Goal: Task Accomplishment & Management: Complete application form

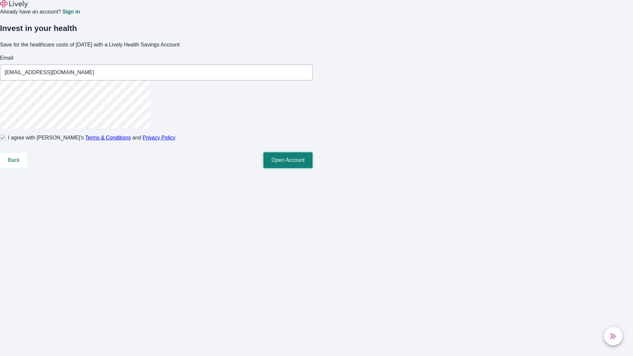
click at [313, 168] on button "Open Account" at bounding box center [288, 160] width 49 height 16
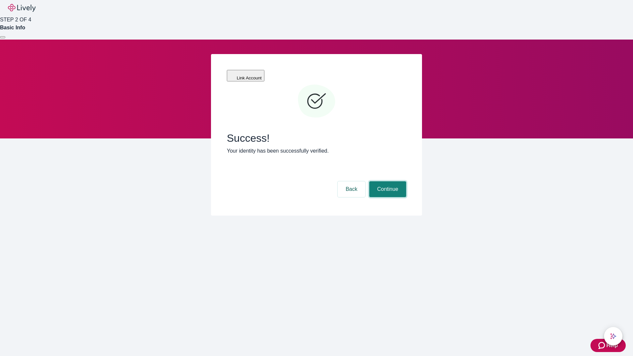
click at [387, 181] on button "Continue" at bounding box center [387, 189] width 37 height 16
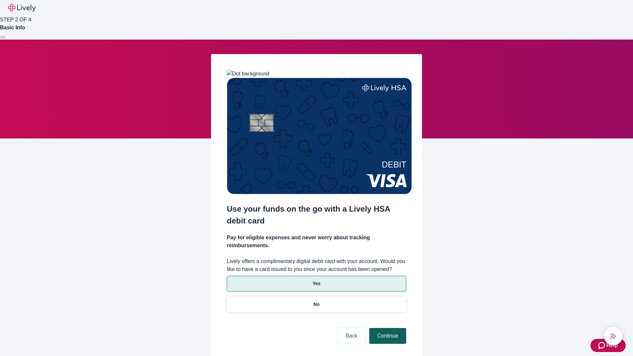
click at [316, 280] on p "Yes" at bounding box center [317, 283] width 8 height 7
click at [387, 328] on button "Continue" at bounding box center [387, 336] width 37 height 16
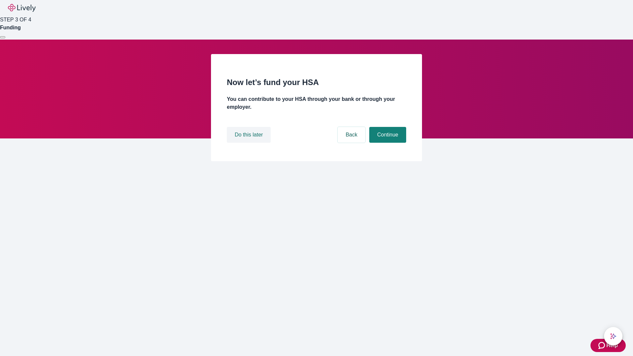
click at [250, 143] on button "Do this later" at bounding box center [249, 135] width 44 height 16
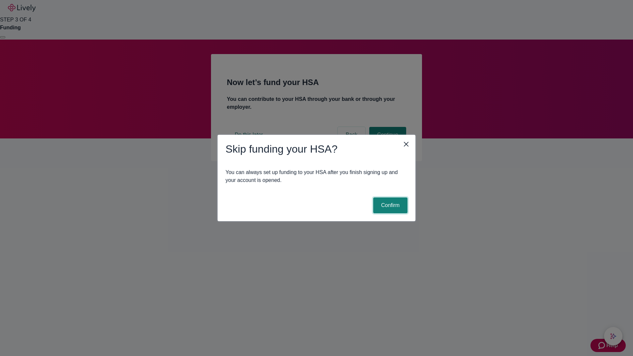
click at [390, 205] on button "Confirm" at bounding box center [390, 206] width 34 height 16
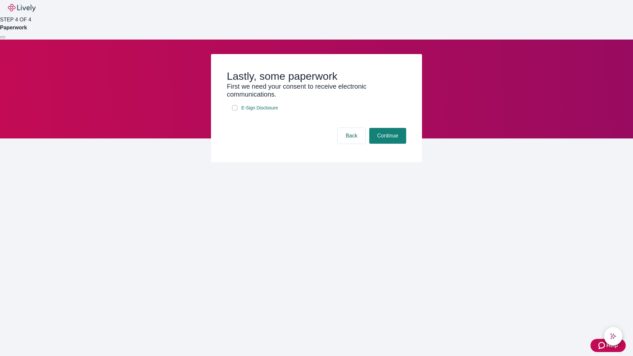
click at [235, 110] on input "E-Sign Disclosure" at bounding box center [234, 107] width 5 height 5
checkbox input "true"
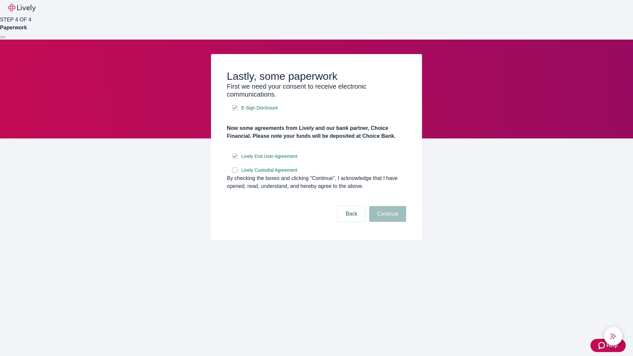
click at [235, 173] on input "Lively Custodial Agreement" at bounding box center [234, 170] width 5 height 5
checkbox input "true"
click at [387, 222] on button "Continue" at bounding box center [387, 214] width 37 height 16
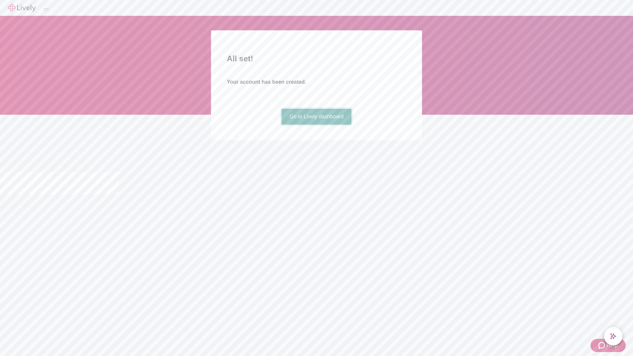
click at [316, 125] on link "Go to Lively dashboard" at bounding box center [317, 117] width 70 height 16
